Goal: Find specific page/section: Find specific page/section

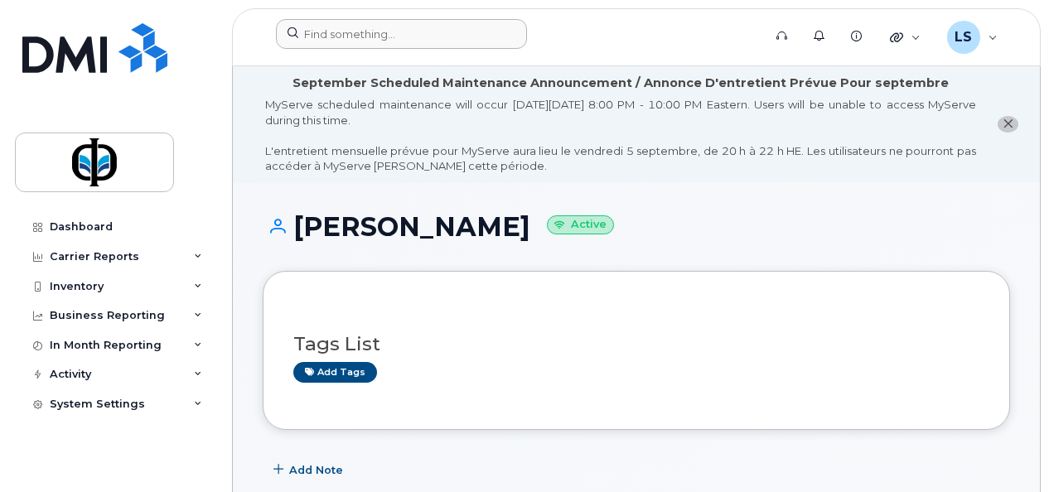
scroll to position [595, 0]
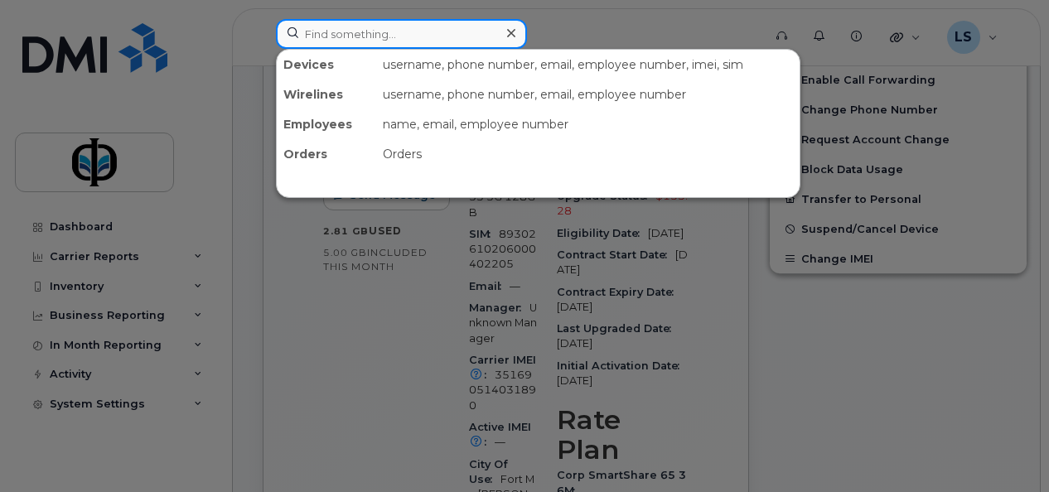
click at [384, 41] on input at bounding box center [401, 34] width 251 height 30
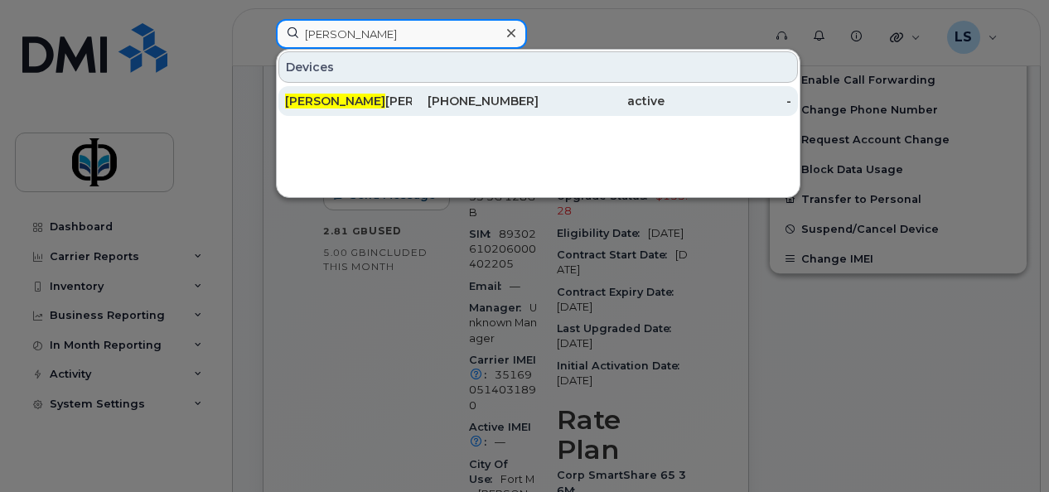
type input "glen"
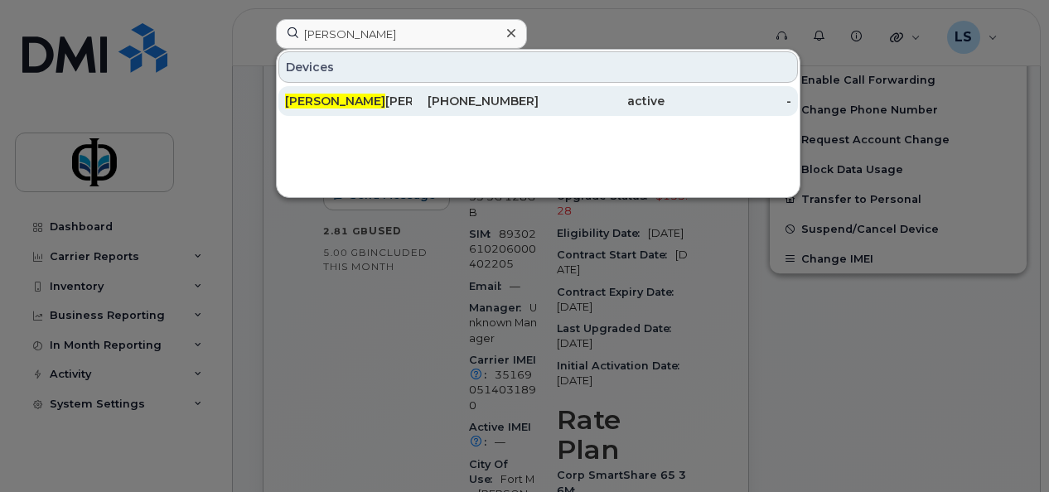
click at [388, 110] on div "Glen Flach" at bounding box center [348, 101] width 127 height 30
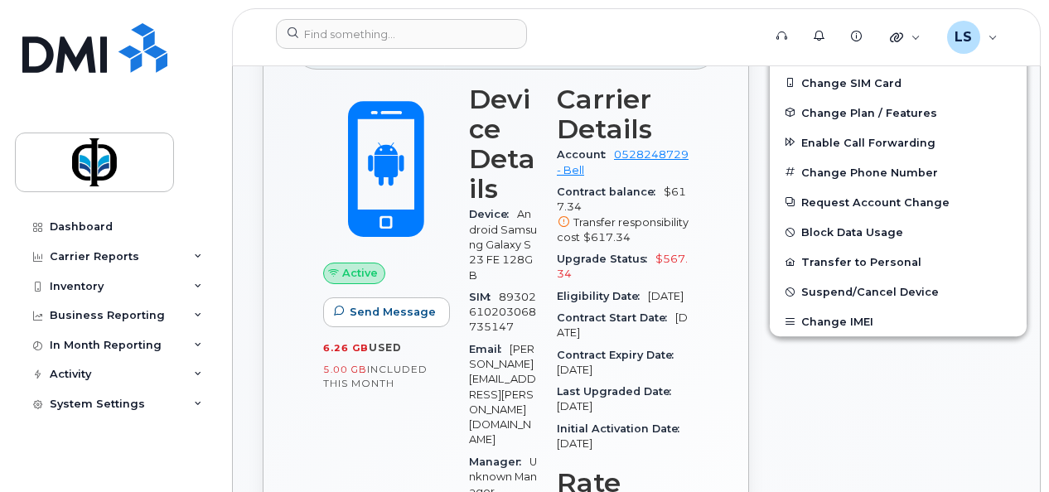
scroll to position [539, 0]
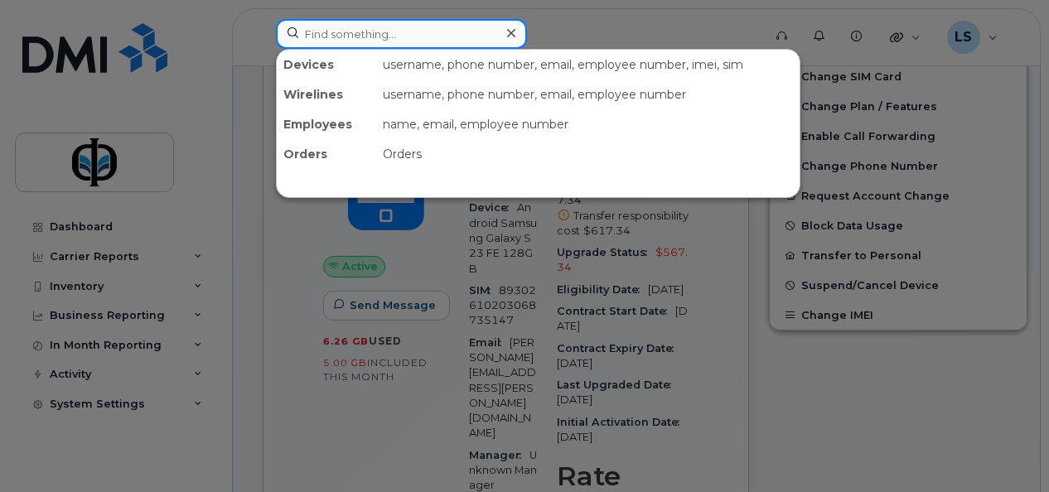
click at [383, 28] on input at bounding box center [401, 34] width 251 height 30
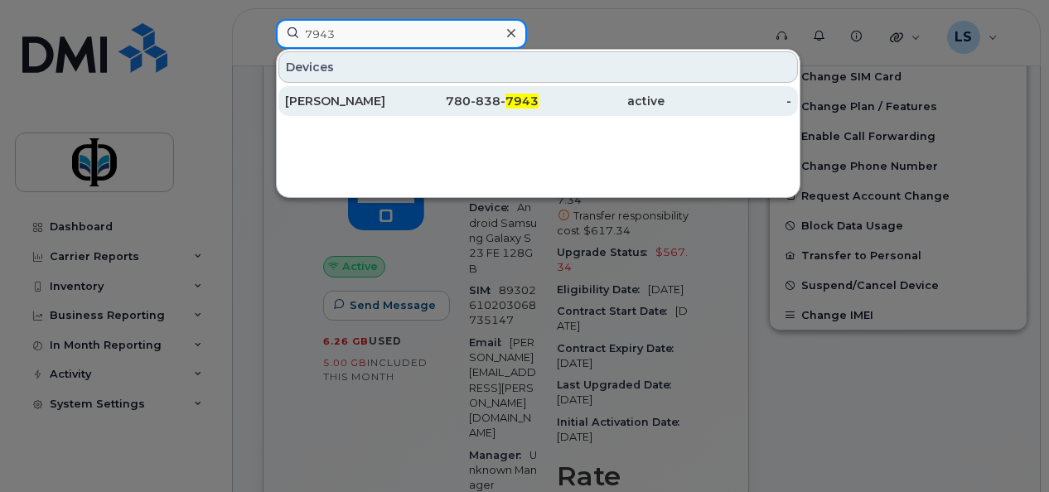
type input "7943"
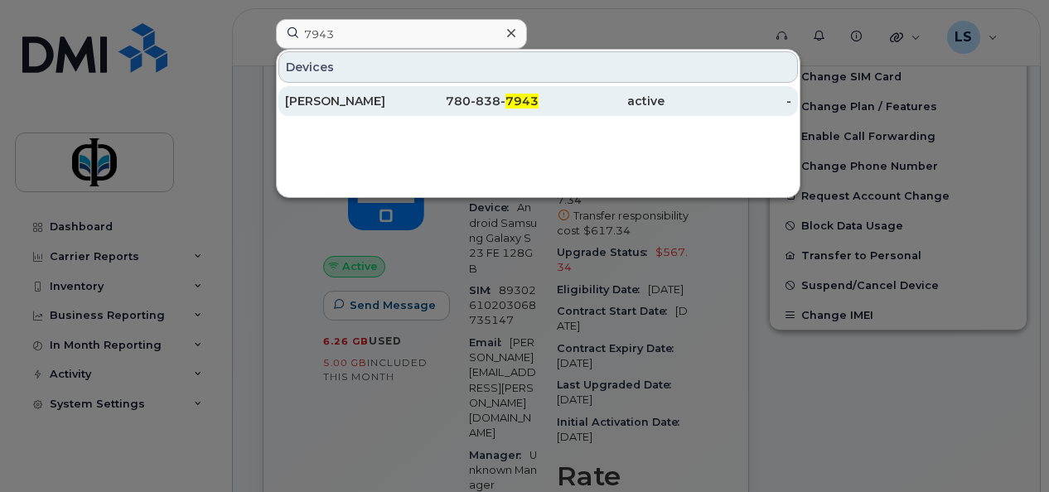
click at [370, 94] on div "Mahmood Molumo" at bounding box center [348, 101] width 127 height 17
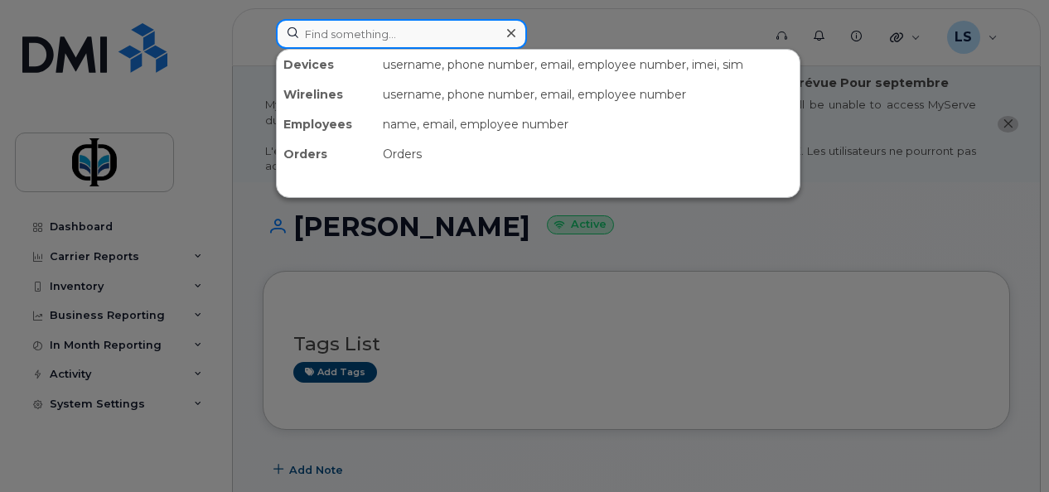
click at [449, 33] on input at bounding box center [401, 34] width 251 height 30
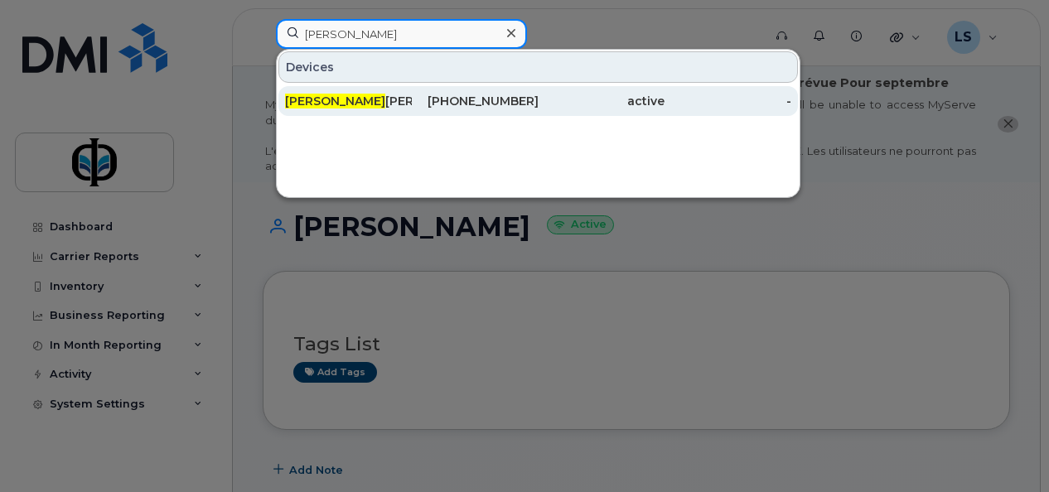
type input "glen"
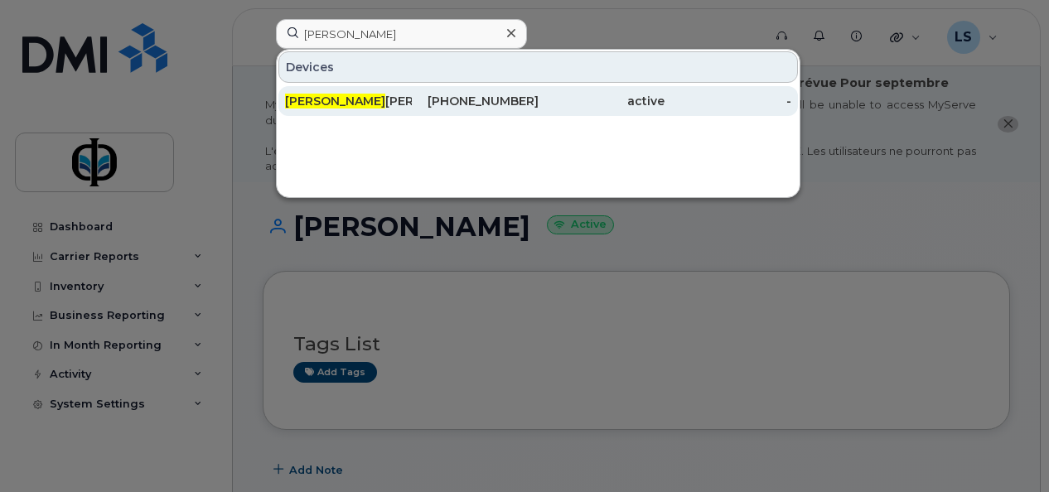
click at [399, 100] on div "Glen Flach" at bounding box center [348, 101] width 127 height 17
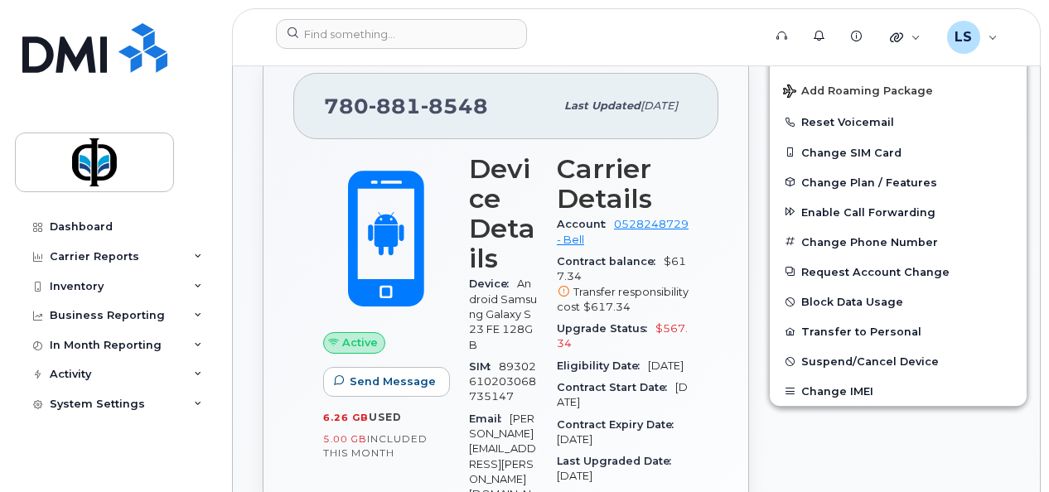
scroll to position [466, 0]
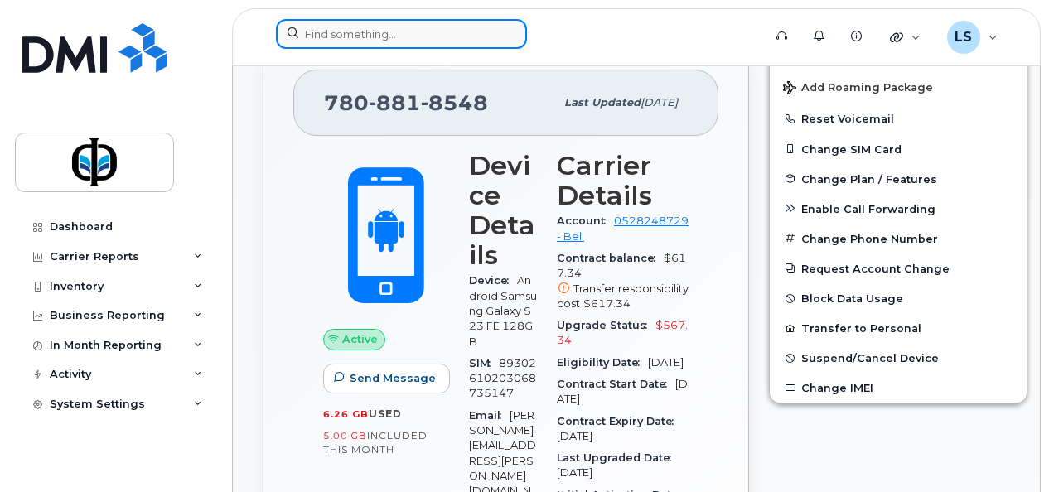
click at [373, 30] on input at bounding box center [401, 34] width 251 height 30
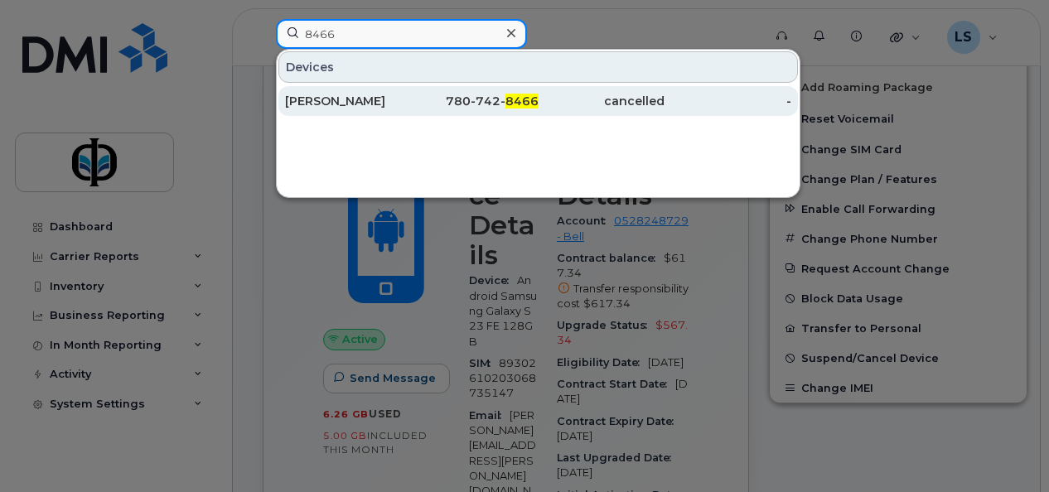
type input "8466"
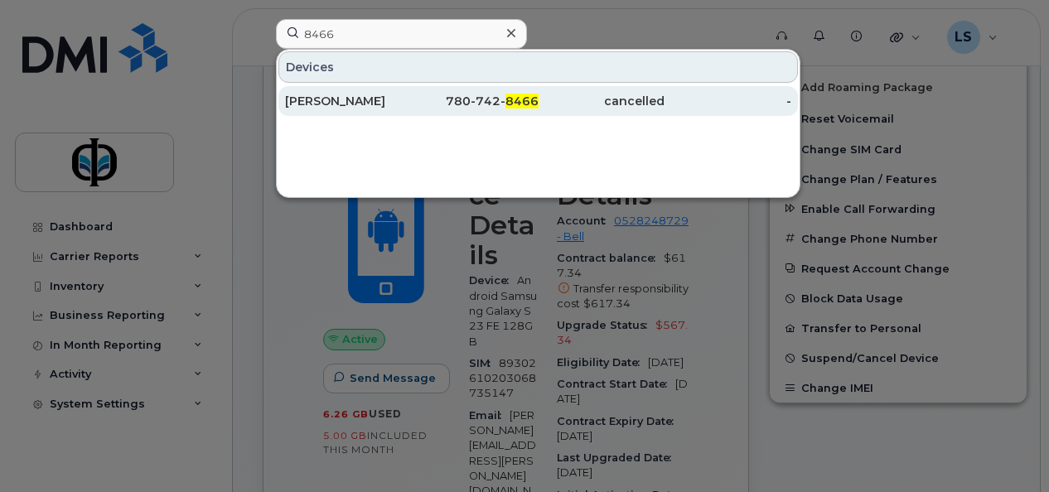
click at [392, 99] on div "Jeffrey Martin" at bounding box center [348, 101] width 127 height 17
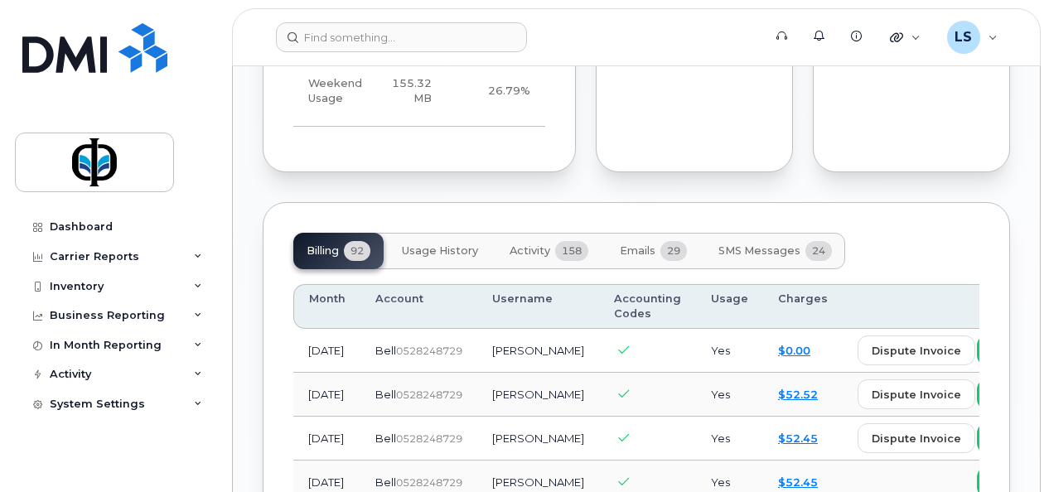
scroll to position [1331, 0]
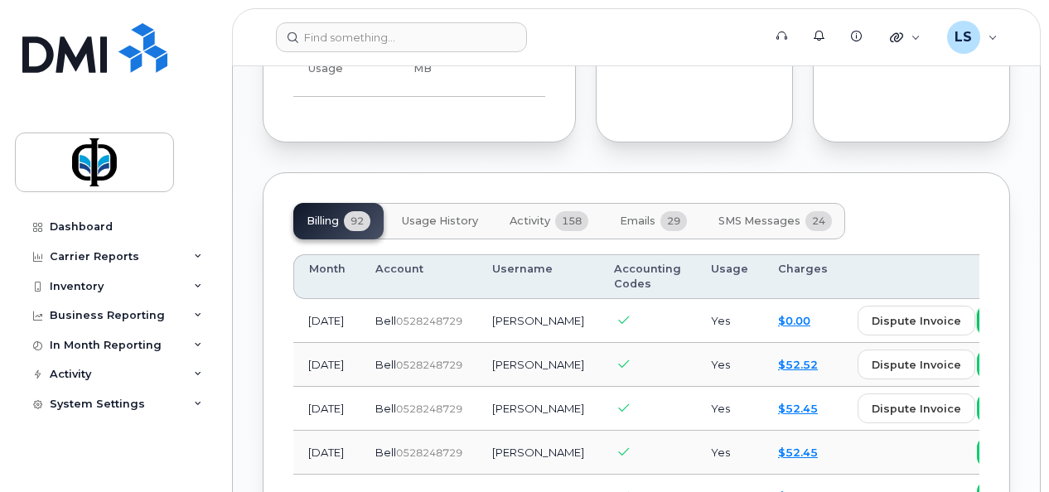
click at [977, 336] on link "view" at bounding box center [1009, 321] width 65 height 30
